Goal: Information Seeking & Learning: Understand process/instructions

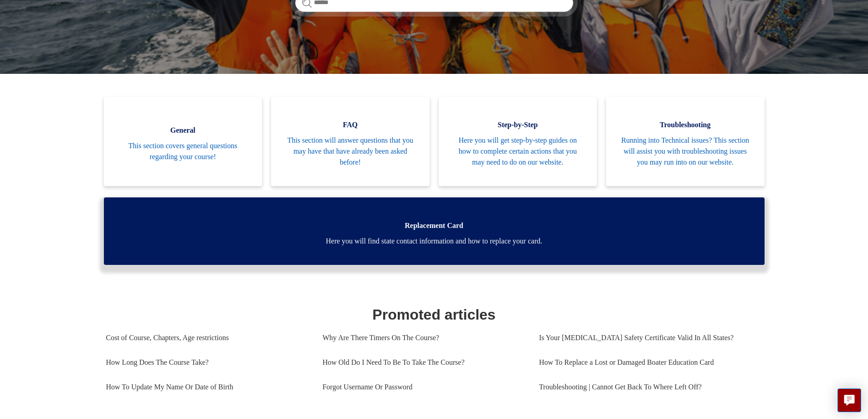
click at [411, 238] on span "Here you will find state contact information and how to replace your card." at bounding box center [434, 240] width 633 height 11
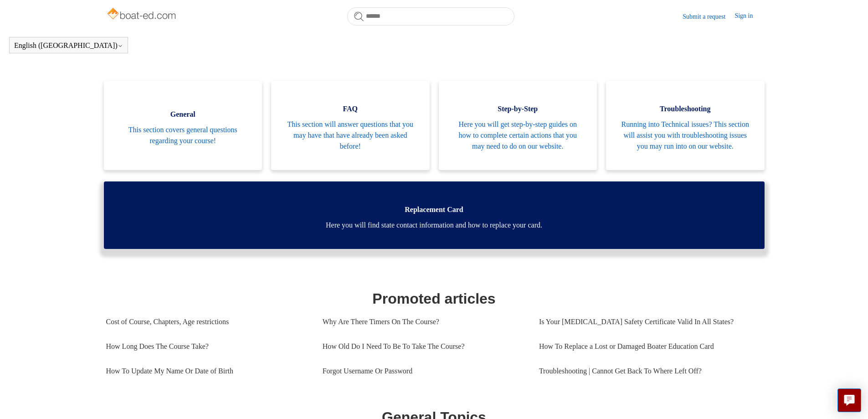
scroll to position [182, 0]
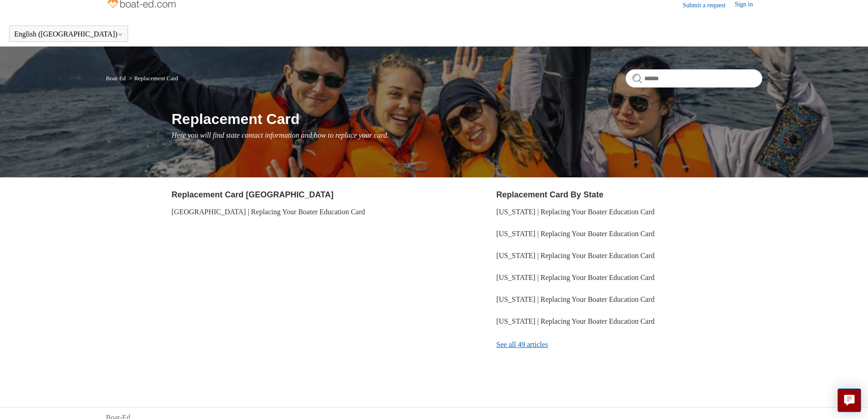
scroll to position [9, 0]
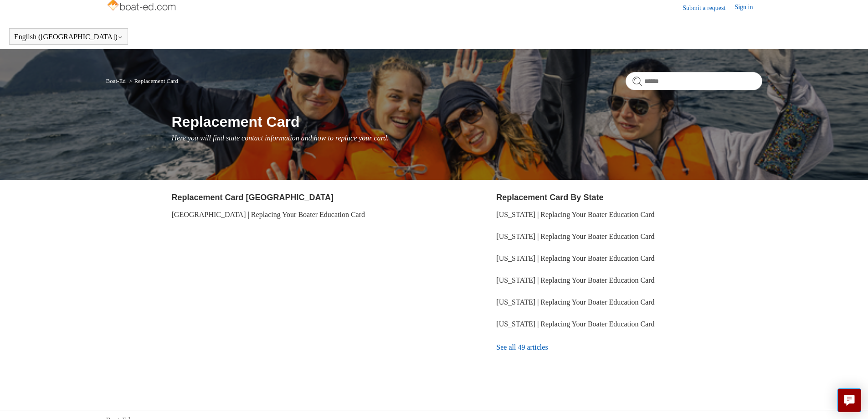
click at [533, 346] on link "See all 49 articles" at bounding box center [629, 347] width 266 height 25
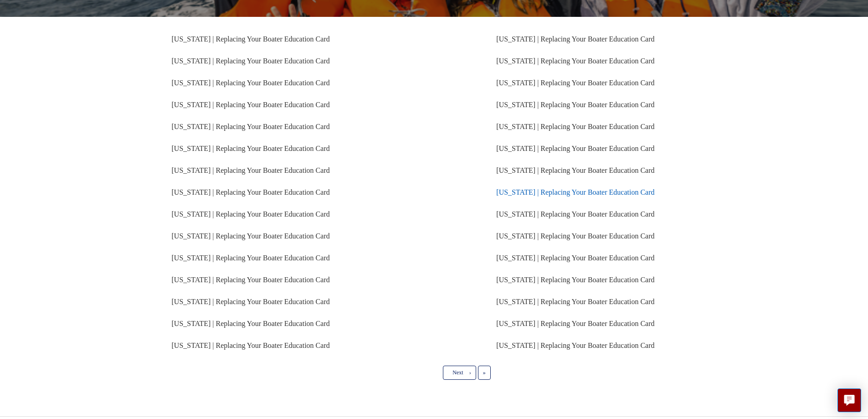
scroll to position [174, 0]
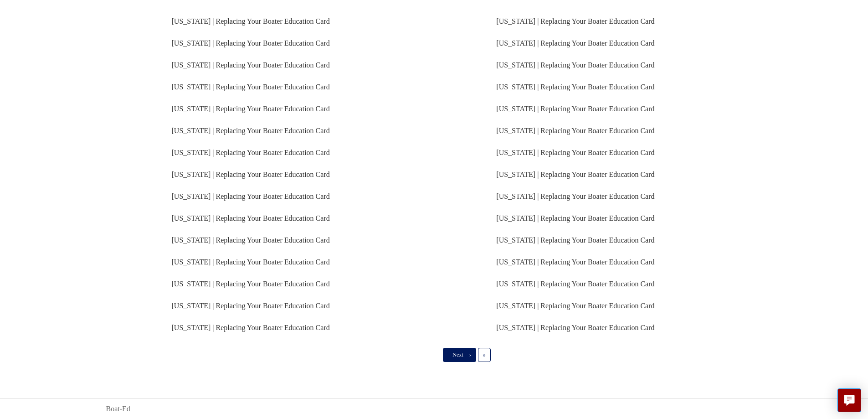
click at [459, 353] on span "Next" at bounding box center [457, 354] width 10 height 6
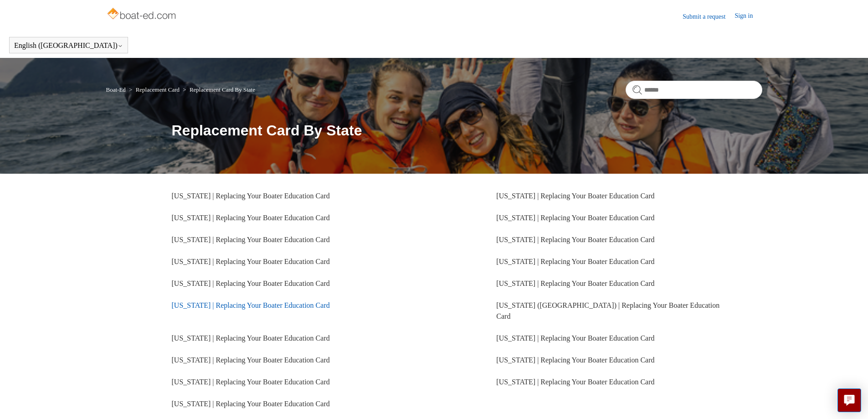
click at [298, 305] on link "Florida | Replacing Your Boater Education Card" at bounding box center [251, 305] width 158 height 8
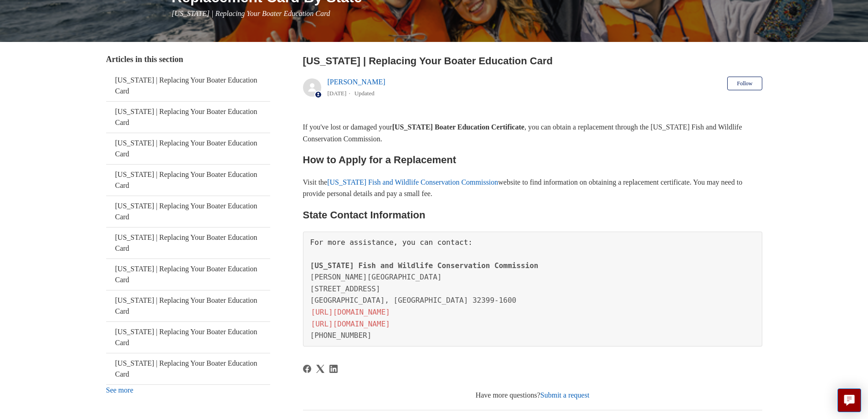
scroll to position [171, 0]
